Goal: Information Seeking & Learning: Learn about a topic

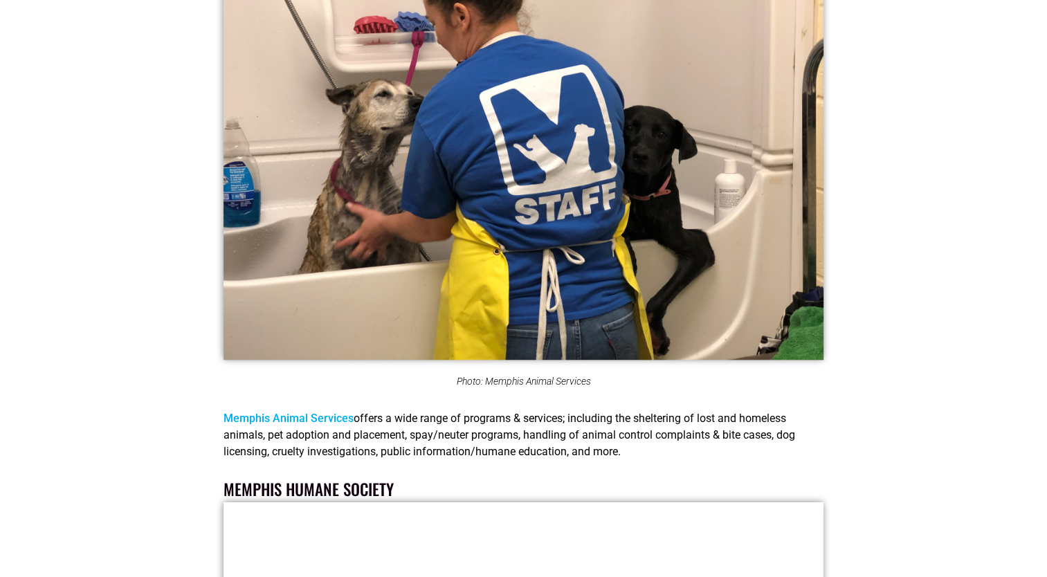
scroll to position [1076, 0]
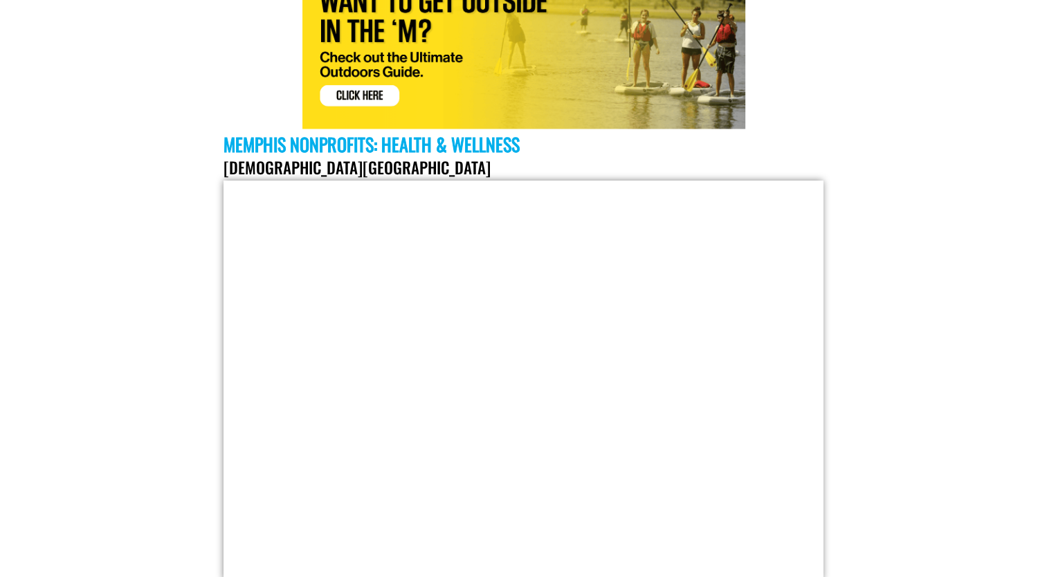
scroll to position [7124, 0]
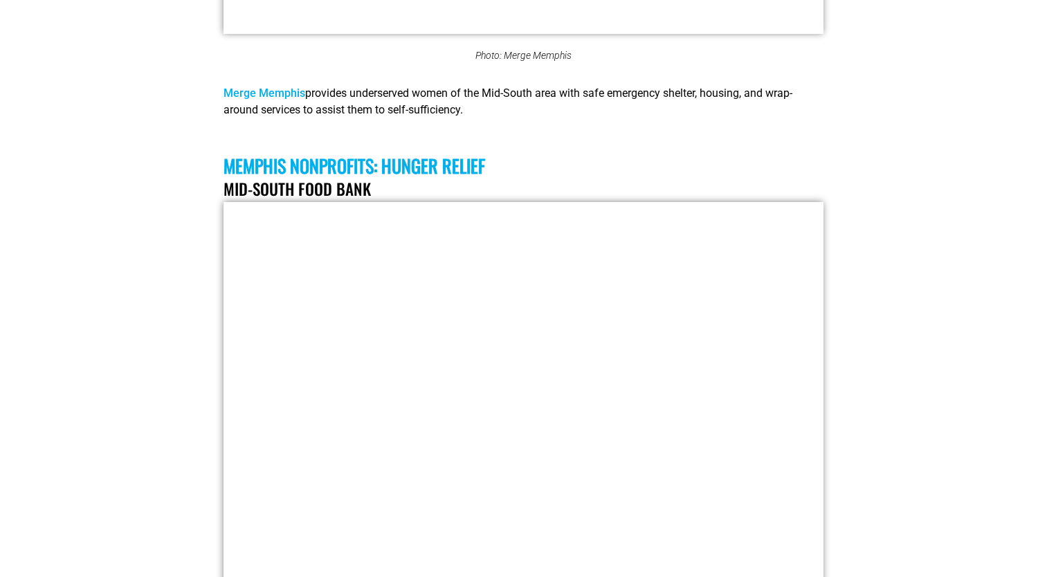
scroll to position [26423, 0]
